Goal: Register for event/course

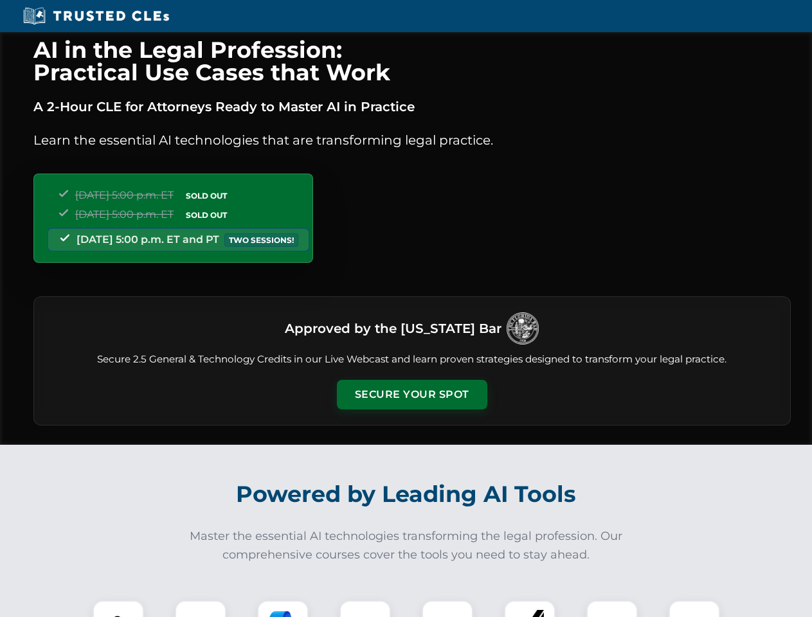
click at [411, 395] on button "Secure Your Spot" at bounding box center [412, 395] width 150 height 30
click at [118, 609] on img at bounding box center [118, 626] width 37 height 37
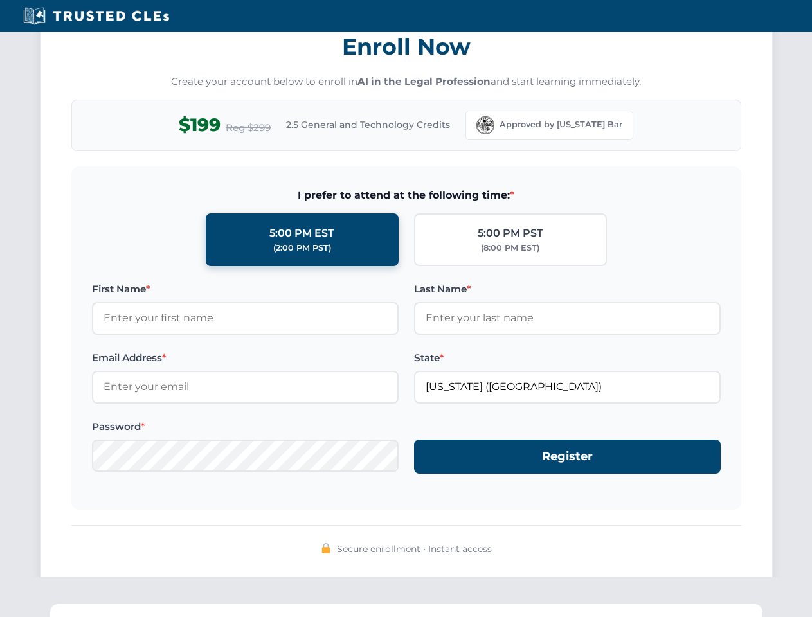
scroll to position [1262, 0]
